Goal: Task Accomplishment & Management: Use online tool/utility

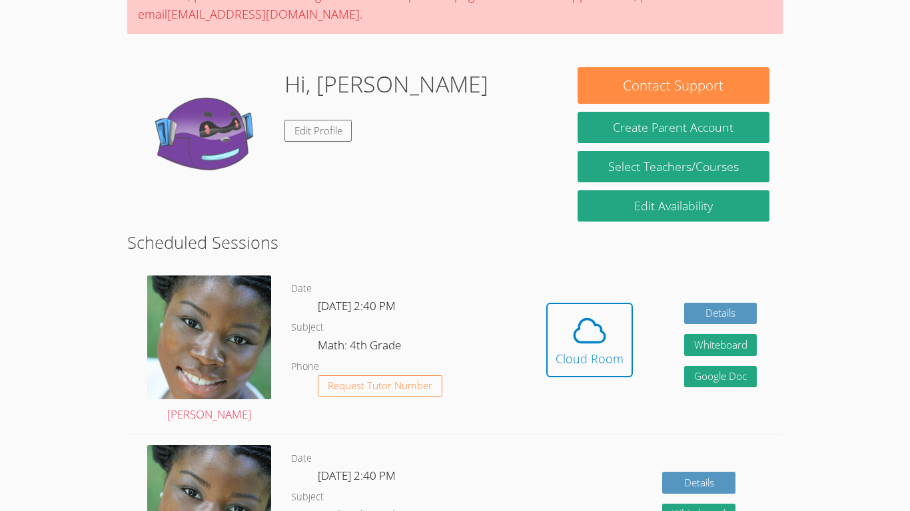
scroll to position [165, 0]
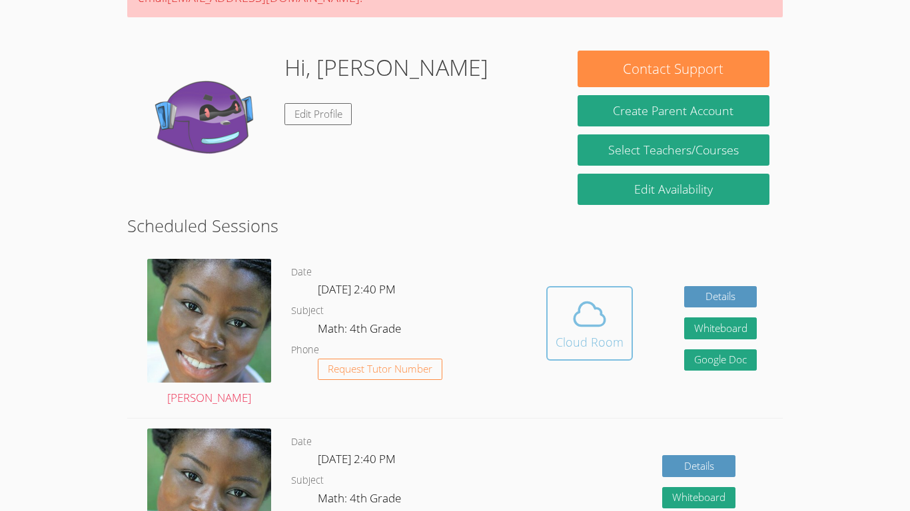
click at [601, 322] on icon at bounding box center [589, 314] width 37 height 37
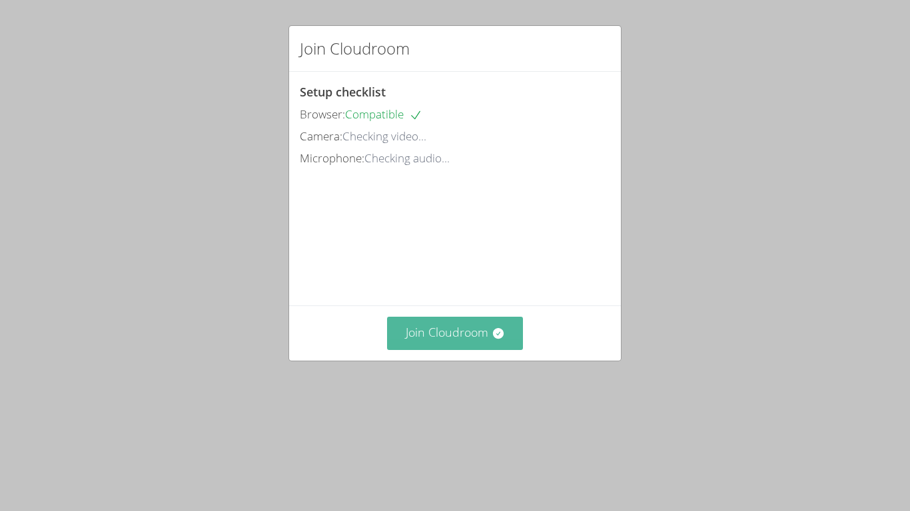
click at [500, 340] on icon at bounding box center [497, 333] width 13 height 13
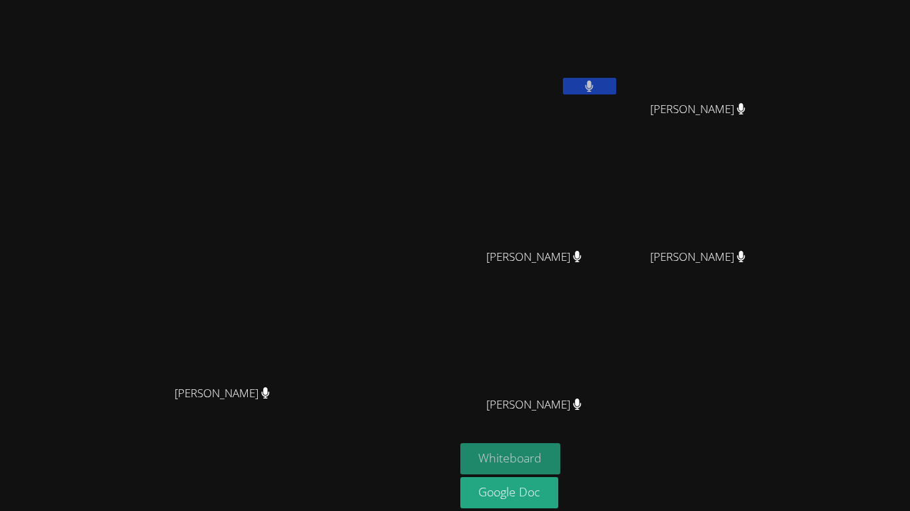
click at [537, 447] on button "Whiteboard" at bounding box center [510, 459] width 101 height 31
click at [596, 90] on icon at bounding box center [589, 86] width 14 height 11
click at [593, 86] on icon at bounding box center [589, 86] width 8 height 11
click at [596, 90] on icon at bounding box center [589, 86] width 14 height 11
click at [616, 85] on button at bounding box center [589, 86] width 53 height 17
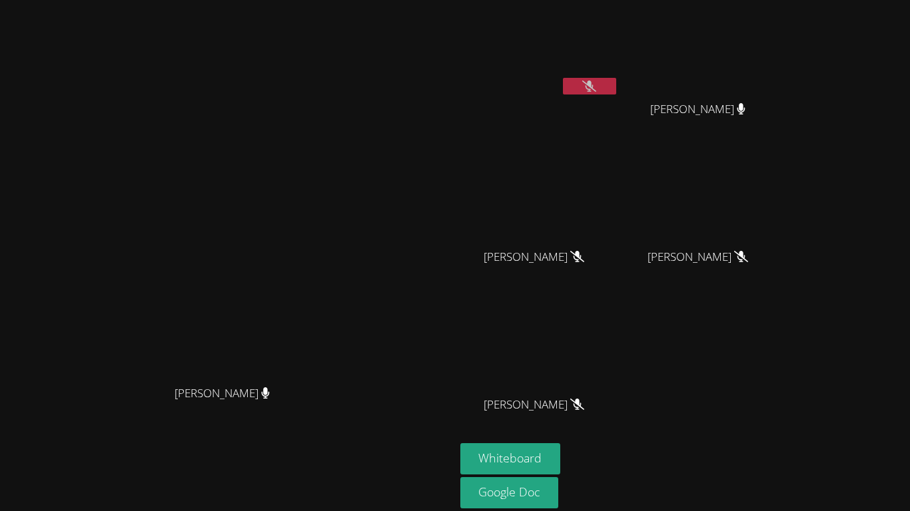
click at [616, 89] on button at bounding box center [589, 86] width 53 height 17
click at [616, 90] on button at bounding box center [589, 86] width 53 height 17
click at [593, 84] on icon at bounding box center [589, 86] width 9 height 11
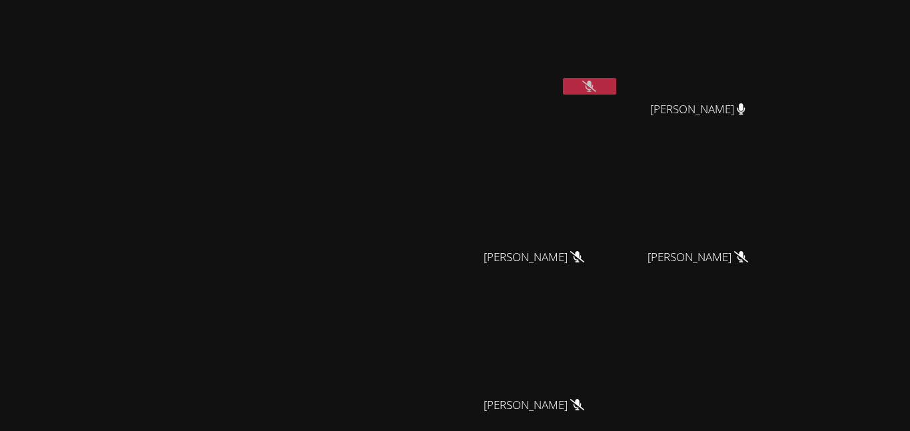
click at [596, 86] on icon at bounding box center [589, 86] width 14 height 11
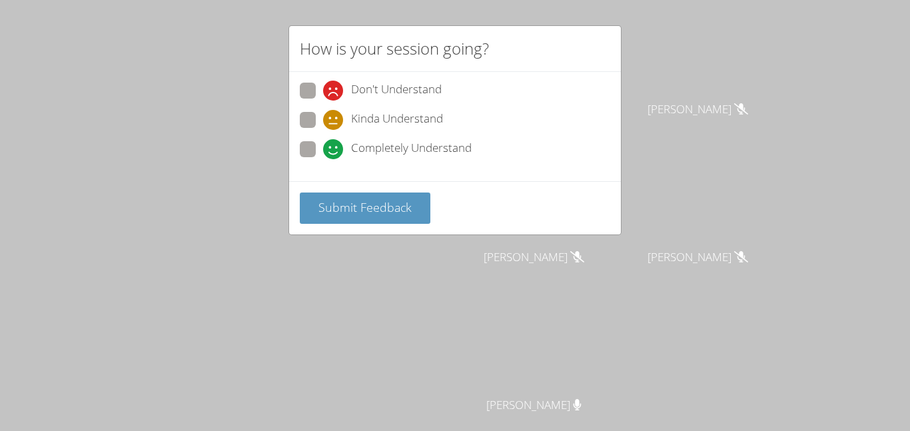
click at [520, 7] on div "How is your session going? Don't Understand Kinda Understand Completely Underst…" at bounding box center [455, 215] width 910 height 431
click at [422, 127] on span "Kinda Understand" at bounding box center [397, 120] width 92 height 20
click at [334, 123] on input "Kinda Understand" at bounding box center [328, 117] width 11 height 11
radio input "true"
click at [440, 120] on span "Kinda Understand" at bounding box center [397, 120] width 92 height 20
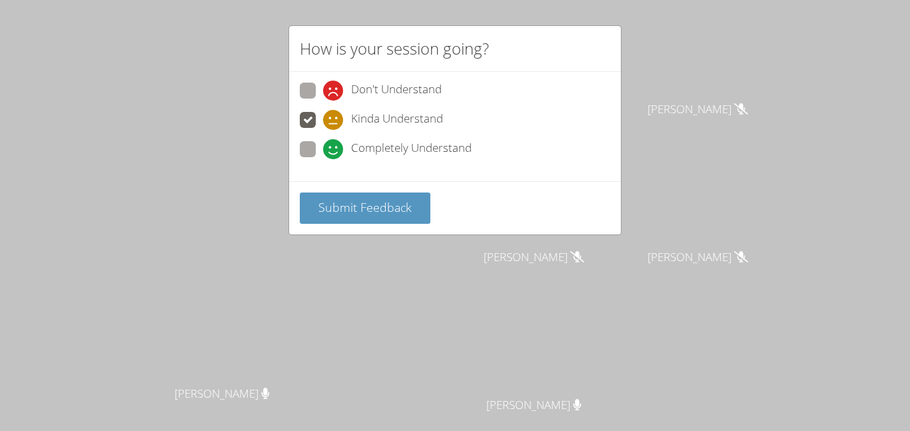
click at [334, 120] on input "Kinda Understand" at bounding box center [328, 117] width 11 height 11
click at [386, 211] on span "Submit Feedback" at bounding box center [364, 207] width 93 height 16
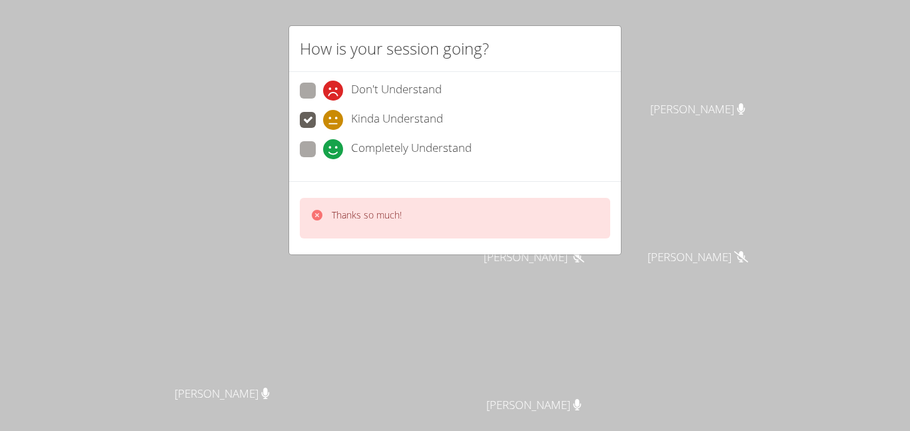
click at [440, 157] on span "Completely Understand" at bounding box center [411, 149] width 121 height 20
click at [334, 153] on input "Completely Understand" at bounding box center [328, 146] width 11 height 11
radio input "true"
click at [470, 145] on span "Completely Understand" at bounding box center [411, 149] width 121 height 20
click at [334, 145] on input "Completely Understand" at bounding box center [328, 146] width 11 height 11
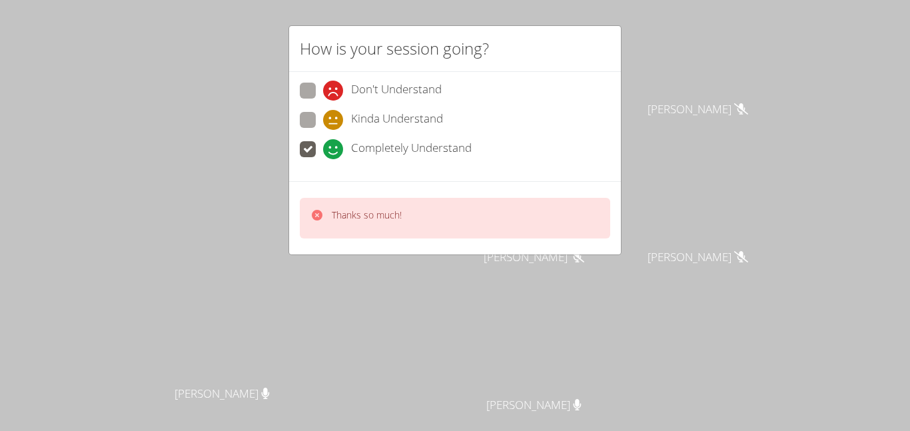
click at [481, 147] on div "Completely Understand" at bounding box center [455, 153] width 310 height 24
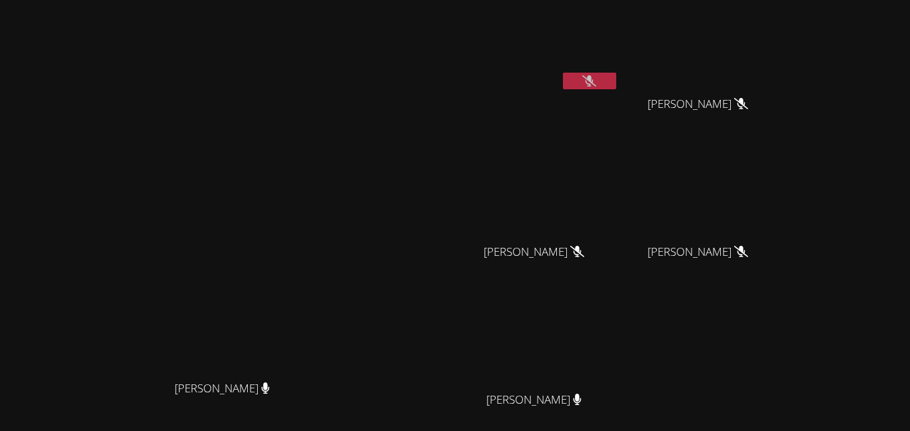
scroll to position [7, 0]
click at [616, 79] on button at bounding box center [589, 79] width 53 height 17
click at [616, 78] on button at bounding box center [589, 79] width 53 height 17
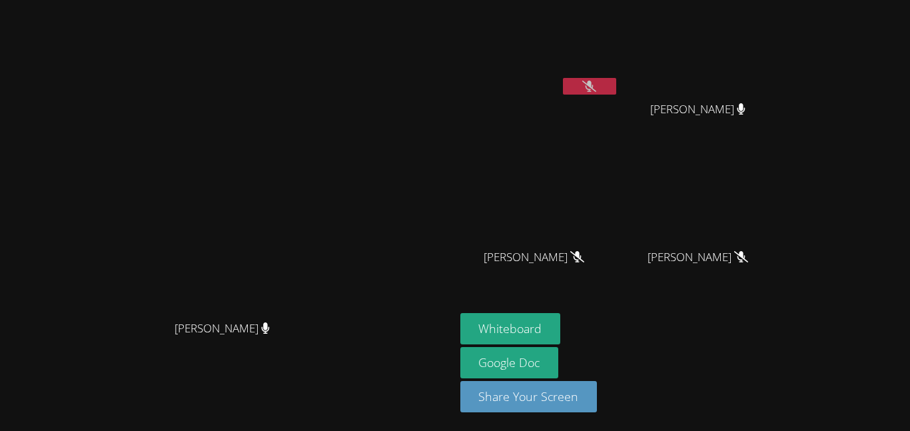
scroll to position [0, 0]
click at [616, 78] on button at bounding box center [589, 86] width 53 height 17
